Goal: Task Accomplishment & Management: Complete application form

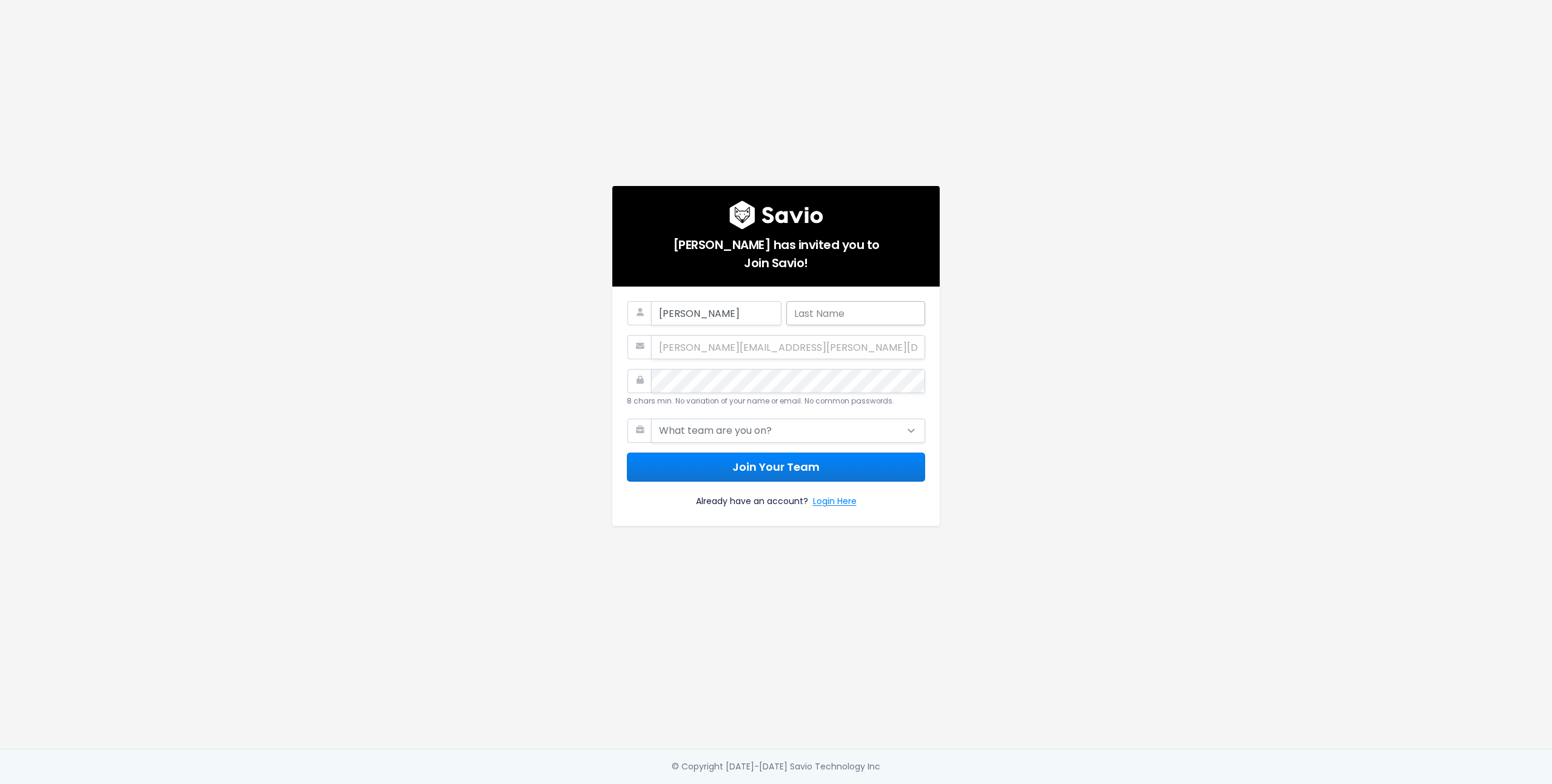
type input "Derek"
click at [859, 302] on input "text" at bounding box center [856, 313] width 139 height 25
type input "mckay"
click at [623, 452] on button "Join Your Team" at bounding box center [772, 467] width 298 height 30
click at [737, 428] on select "What team are you on? Support Product Sales Customer Success Marketing Other" at bounding box center [788, 430] width 274 height 25
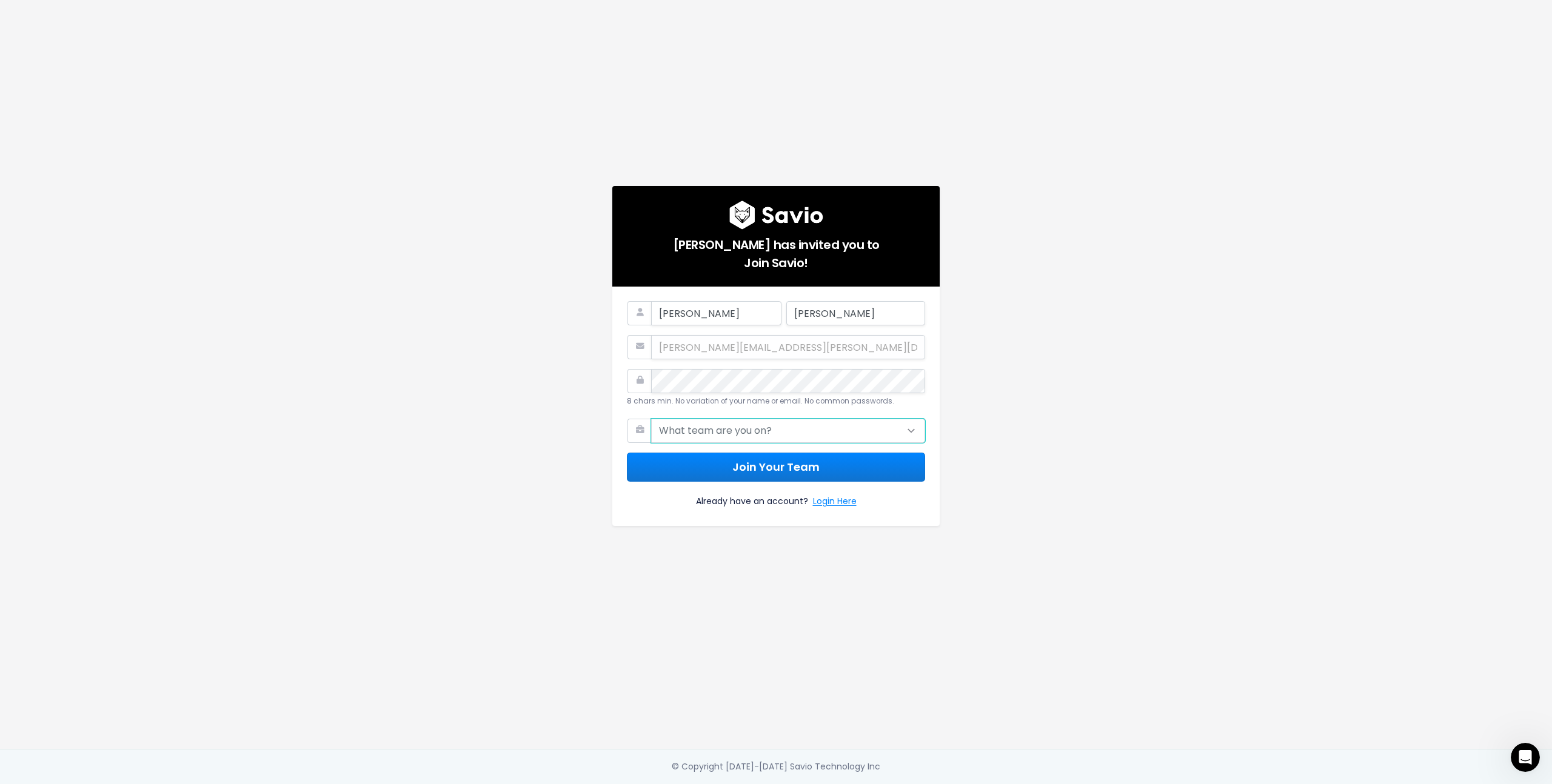
click at [728, 426] on select "What team are you on? Support Product Sales Customer Success Marketing Other" at bounding box center [788, 430] width 274 height 25
click at [821, 425] on select "What team are you on? Support Product Sales Customer Success Marketing Other" at bounding box center [788, 430] width 274 height 25
click at [651, 419] on select "What team are you on? Support Product Sales Customer Success Marketing Other" at bounding box center [788, 430] width 274 height 25
click at [732, 431] on select "What team are you on? Support Product Sales Customer Success Marketing Other" at bounding box center [788, 430] width 274 height 25
select select "SALES"
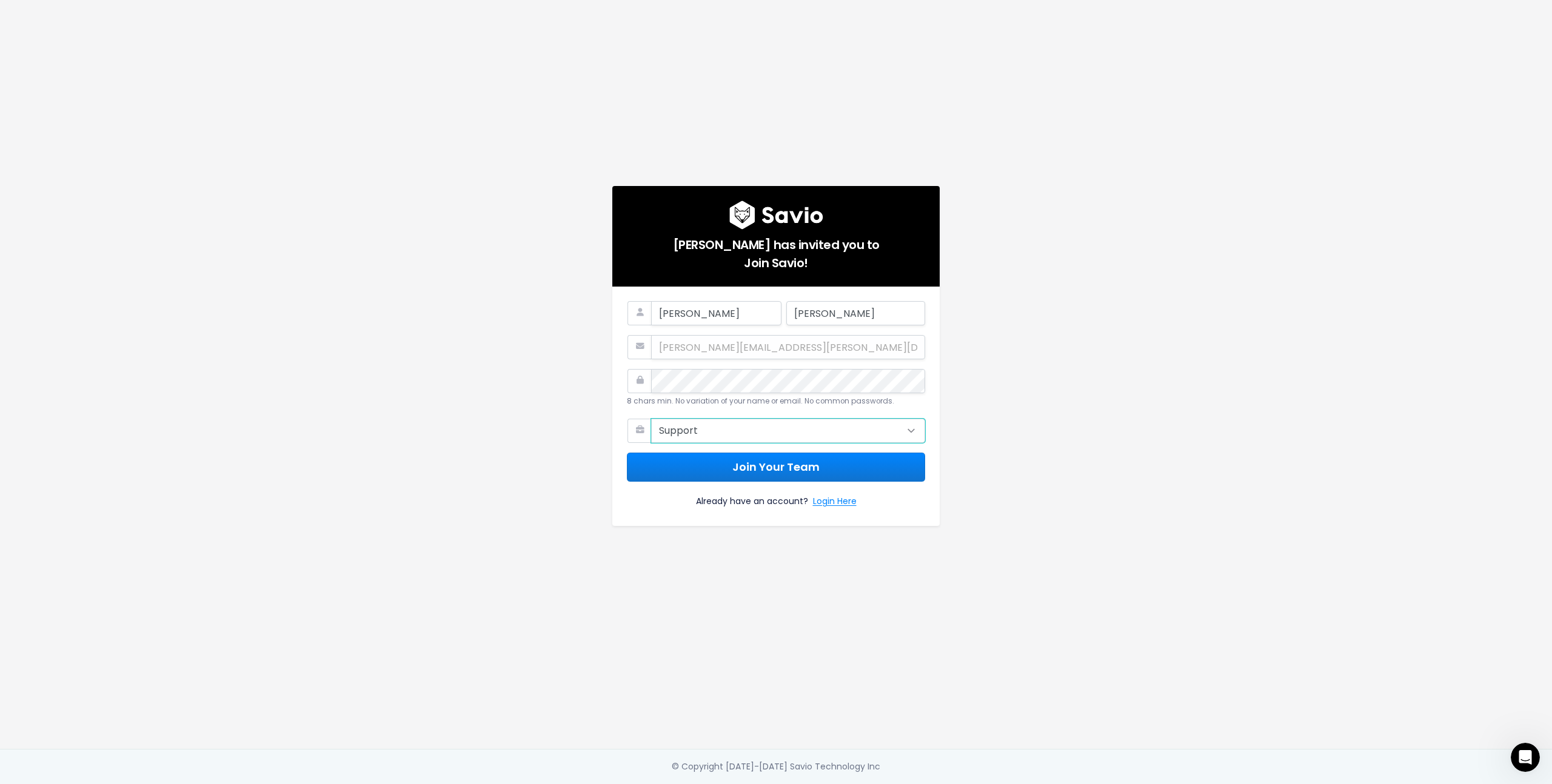
click at [651, 419] on select "What team are you on? Support Product Sales Customer Success Marketing Other" at bounding box center [788, 430] width 274 height 25
click at [759, 457] on button "Join Your Team" at bounding box center [776, 467] width 298 height 30
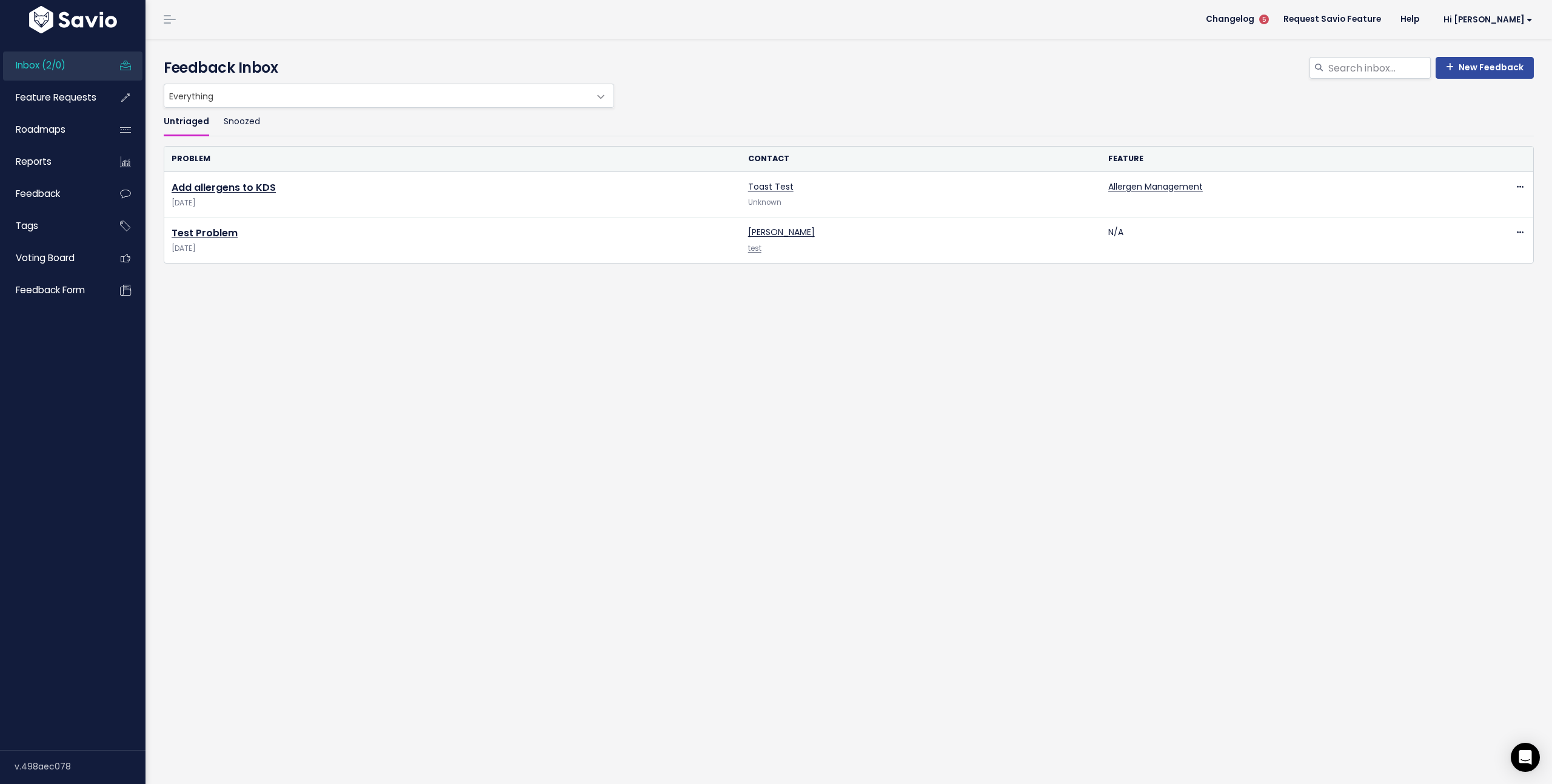
click at [685, 93] on div "Everything Any Product: Any Product Area Any Product: No Product Area No Produc…" at bounding box center [845, 96] width 1370 height 25
click at [245, 124] on link "Snoozed" at bounding box center [241, 122] width 36 height 29
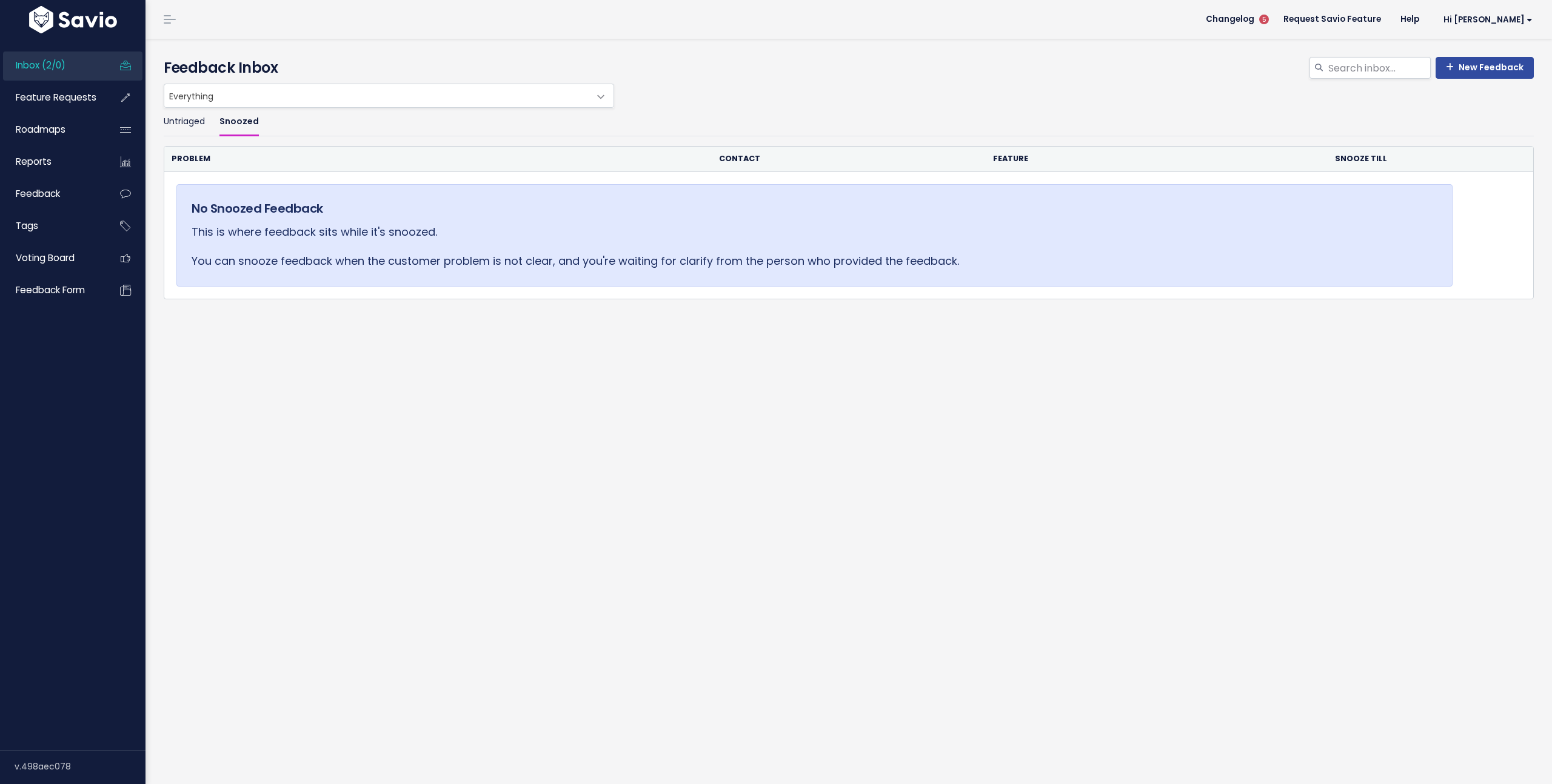
click at [982, 31] on header "Changelog 5 Request Savio Feature Help Hi Derek Vault Settings My Settings Inte…" at bounding box center [849, 19] width 1406 height 39
click at [1526, 20] on link "Hi [PERSON_NAME]" at bounding box center [1485, 19] width 113 height 19
click at [1475, 101] on link "Integrations" at bounding box center [1492, 102] width 89 height 24
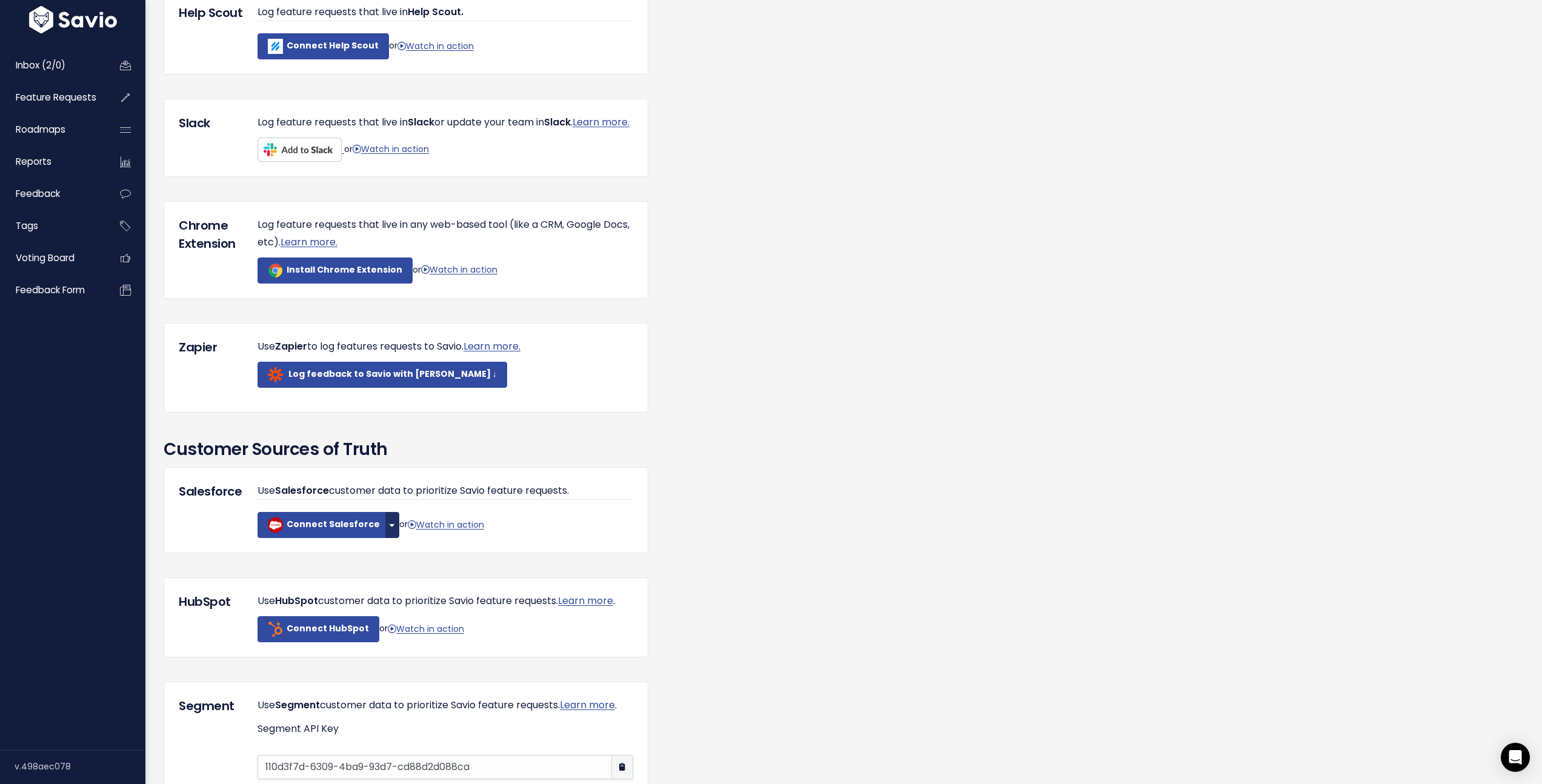
scroll to position [375, 0]
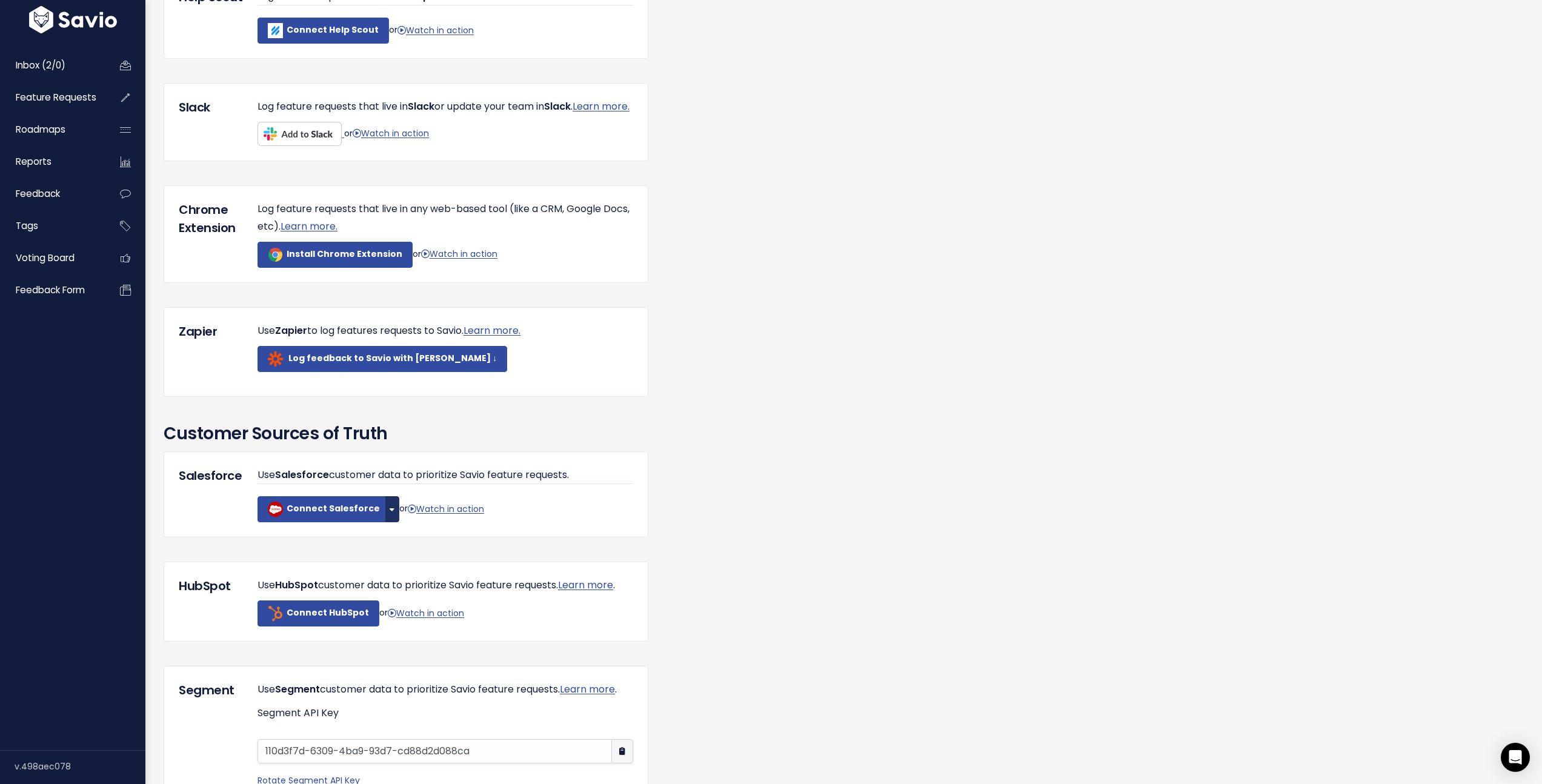
click at [387, 522] on button "button" at bounding box center [392, 509] width 14 height 26
click at [850, 482] on div "Integrations Feedback Tools Intercom Log feature requests that live in Intercom…" at bounding box center [843, 441] width 1378 height 1554
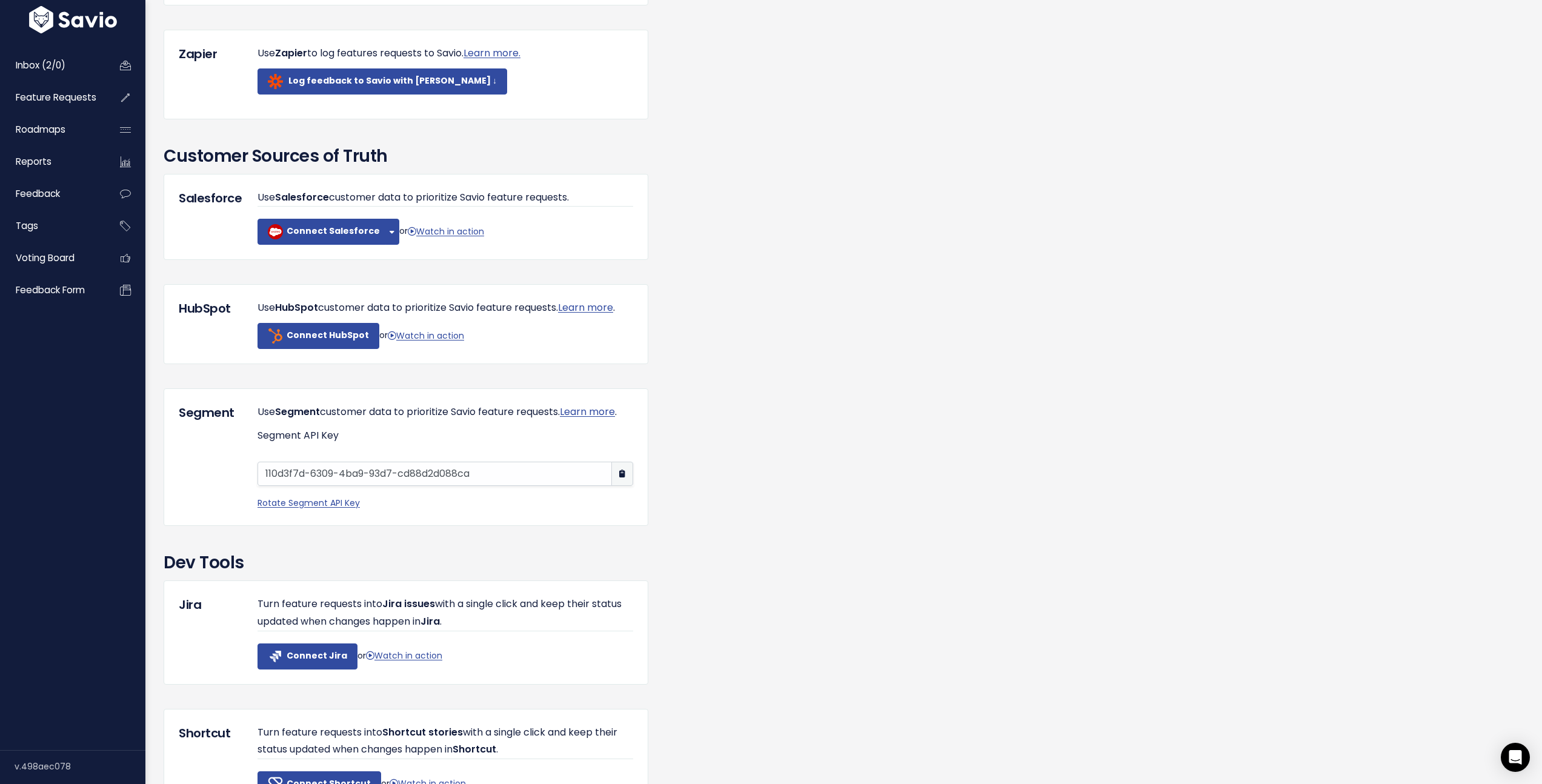
scroll to position [0, 0]
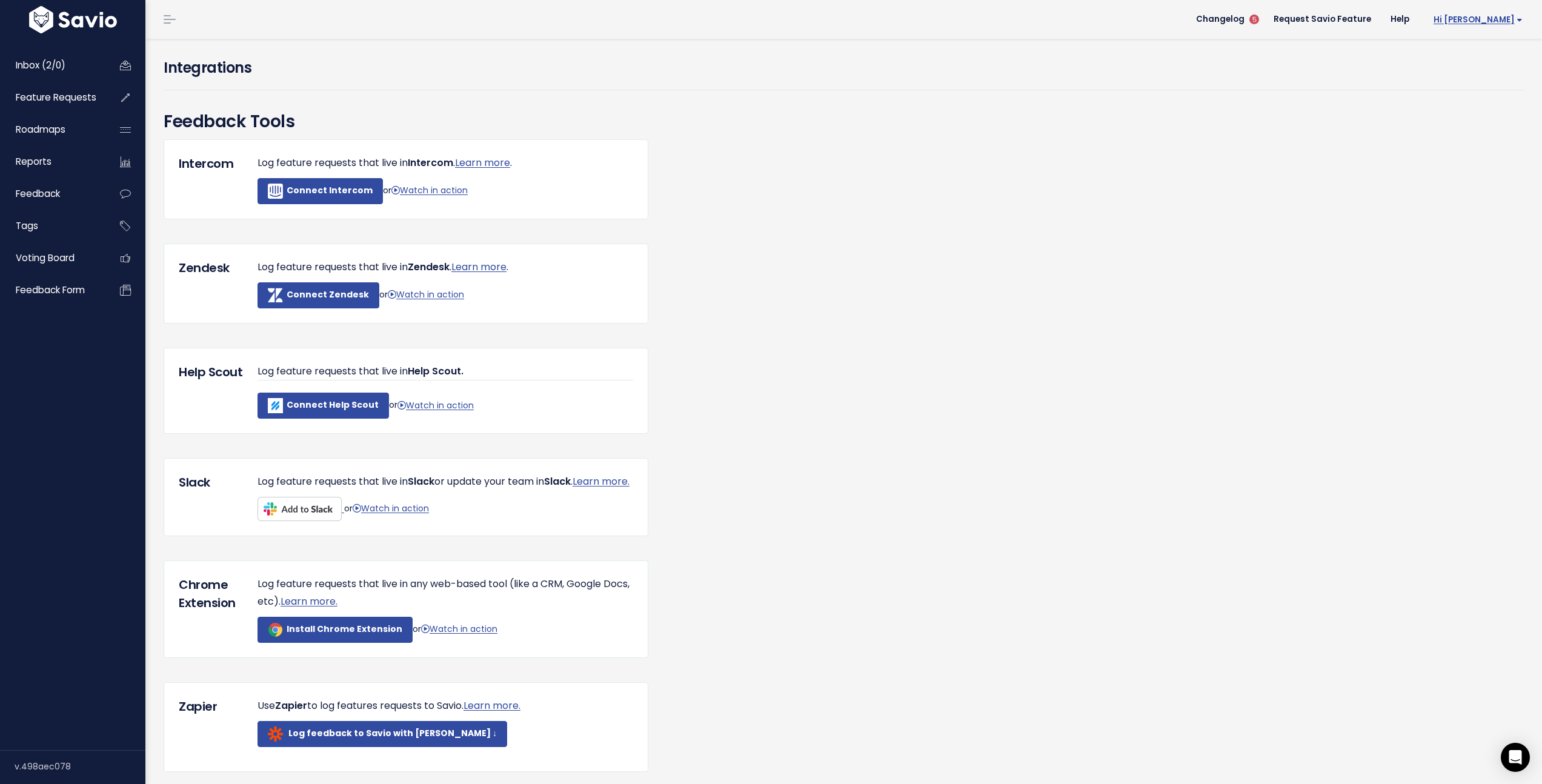
click at [1480, 21] on span "Hi [PERSON_NAME]" at bounding box center [1478, 19] width 89 height 9
click at [1487, 4] on li "Hi Derek Vault Settings My Settings Integrations Manage Users API Access Logout" at bounding box center [1475, 19] width 113 height 34
click at [1489, 16] on span "Hi [PERSON_NAME]" at bounding box center [1478, 19] width 89 height 9
click at [1474, 61] on link "Vault Settings" at bounding box center [1482, 56] width 89 height 24
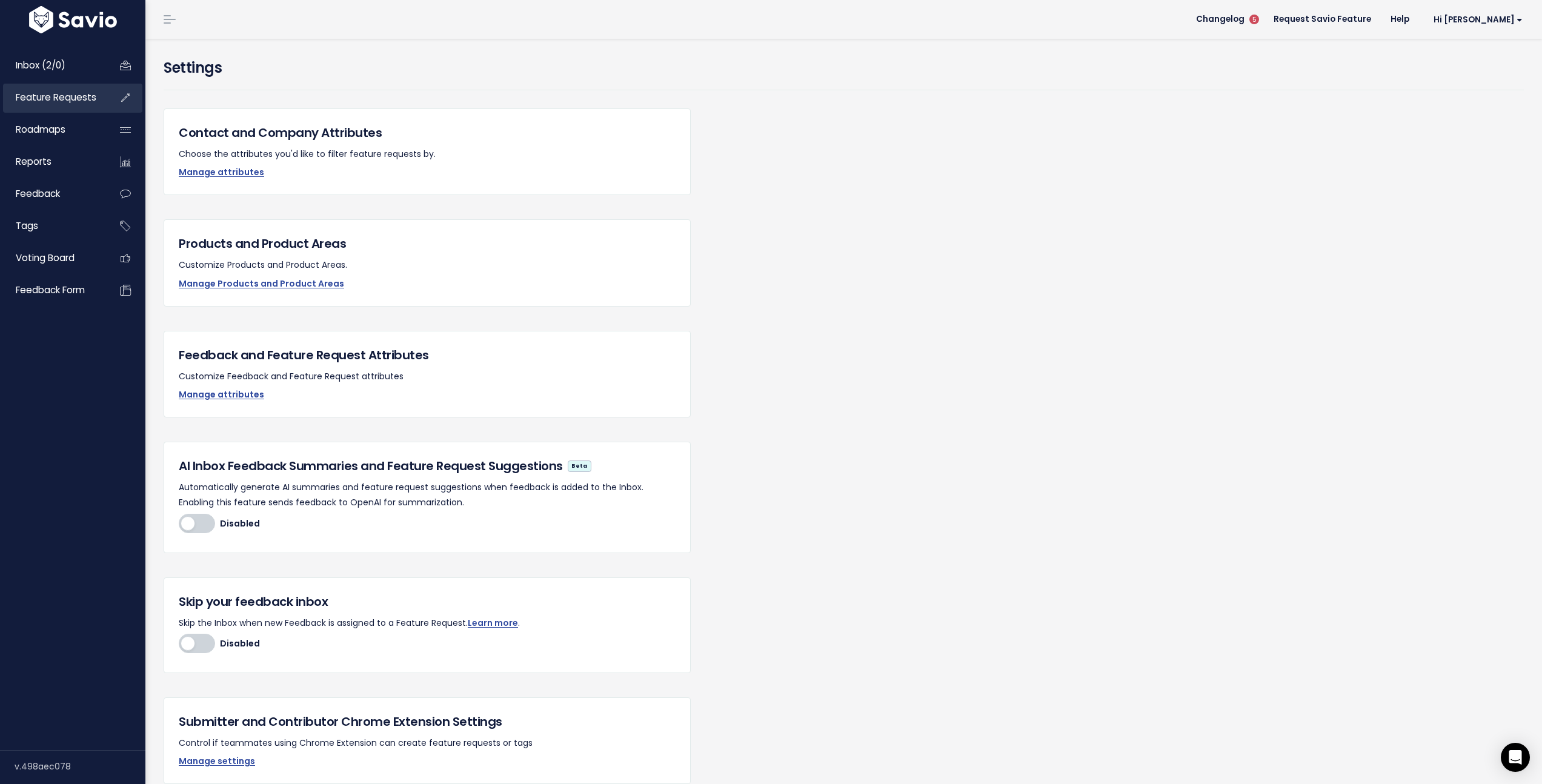
click at [63, 106] on link "Feature Requests" at bounding box center [52, 97] width 97 height 28
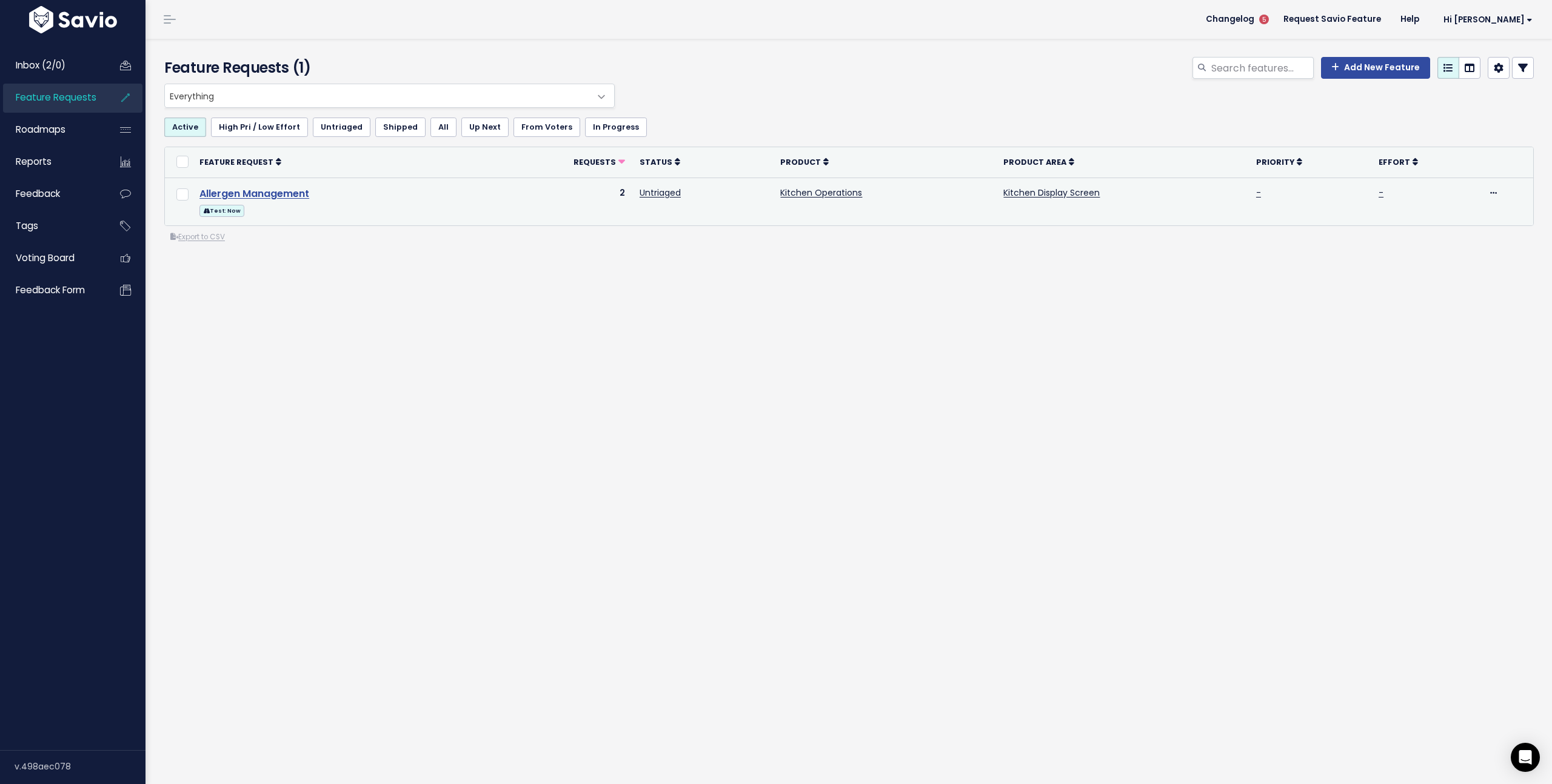
click at [269, 192] on link "Allergen Management" at bounding box center [255, 194] width 110 height 14
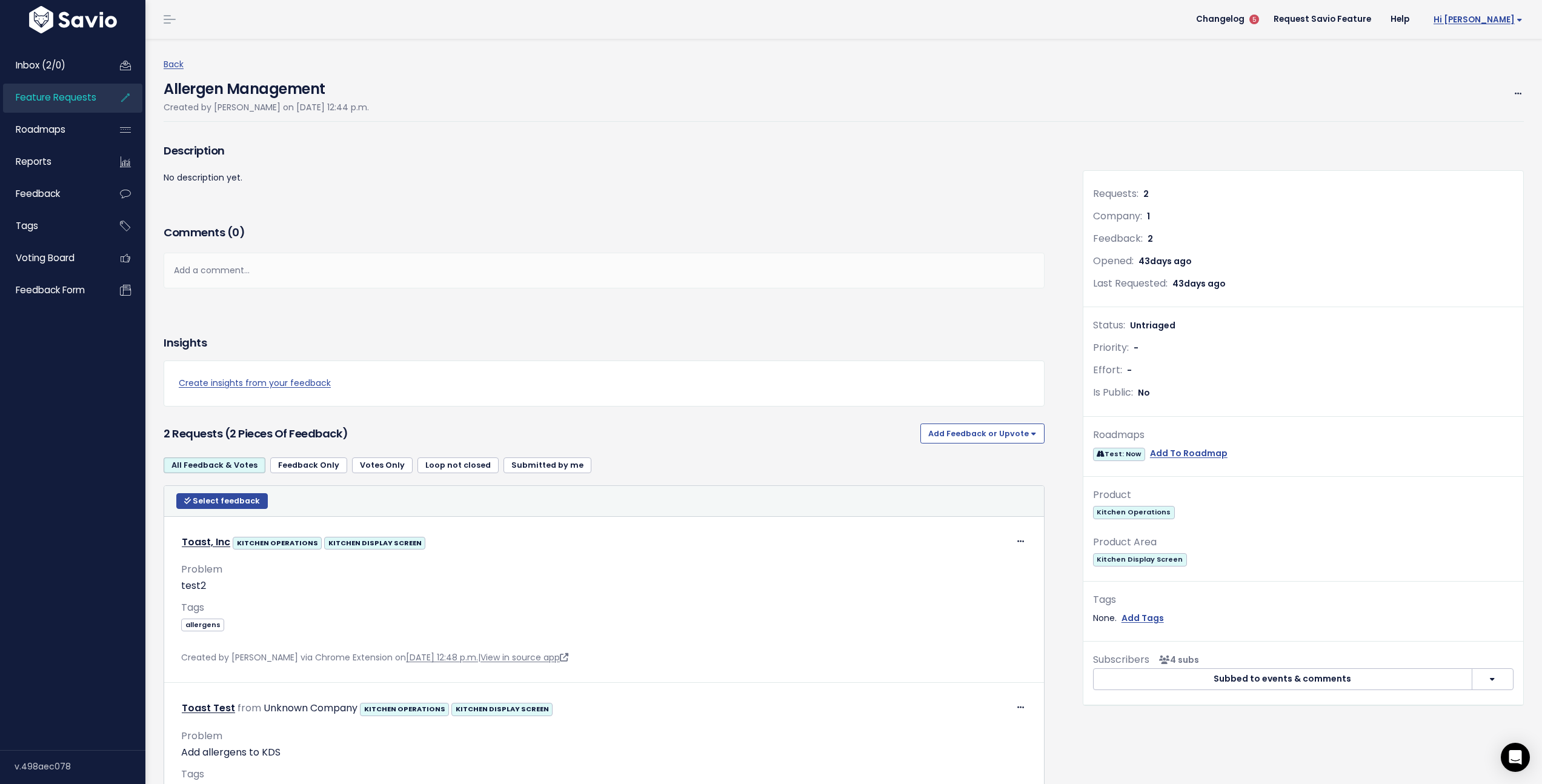
click at [1502, 21] on span "Hi [PERSON_NAME]" at bounding box center [1478, 19] width 89 height 9
click at [1466, 104] on link "Integrations" at bounding box center [1482, 102] width 89 height 24
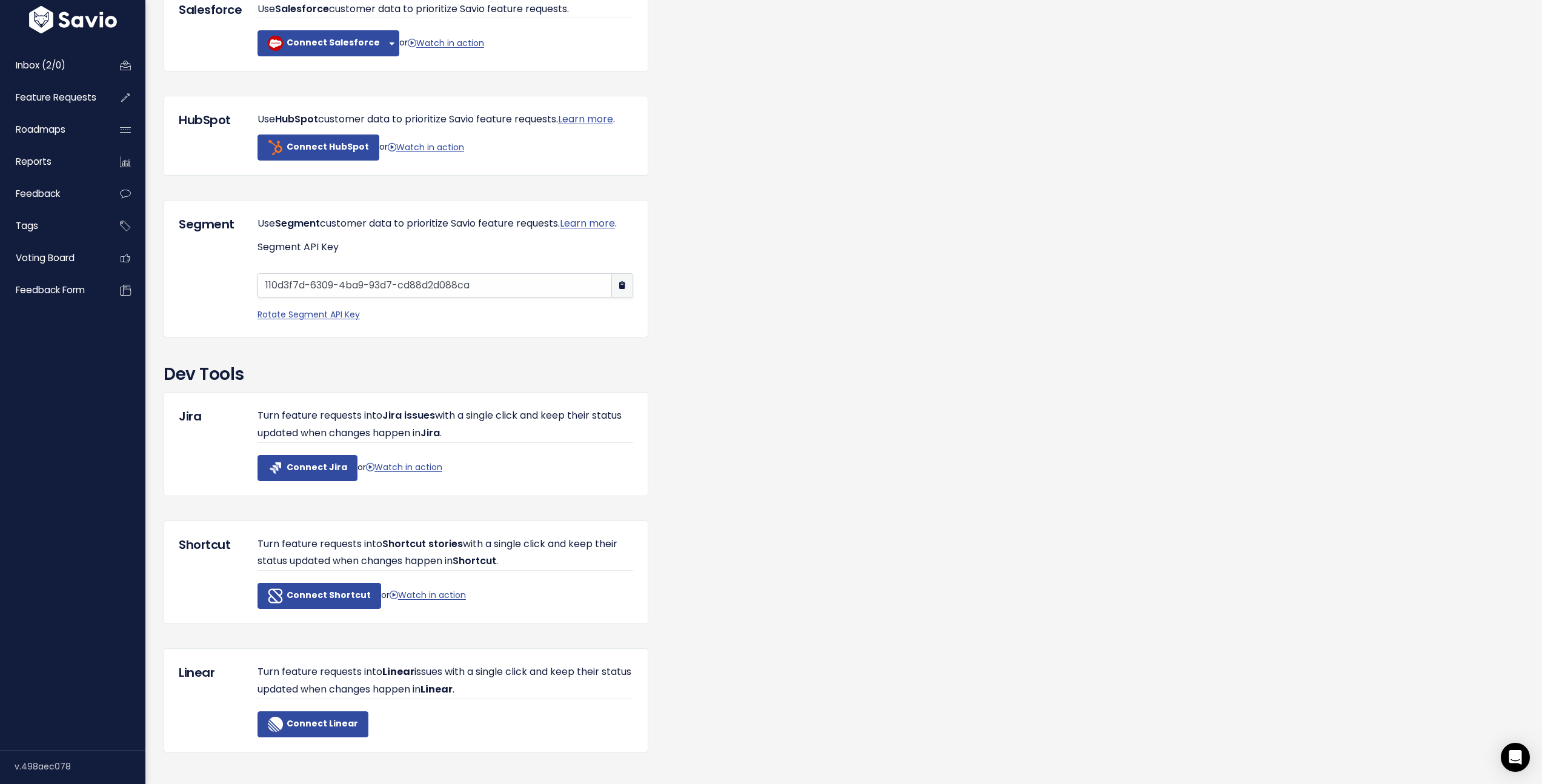
scroll to position [880, 0]
